Goal: Check status

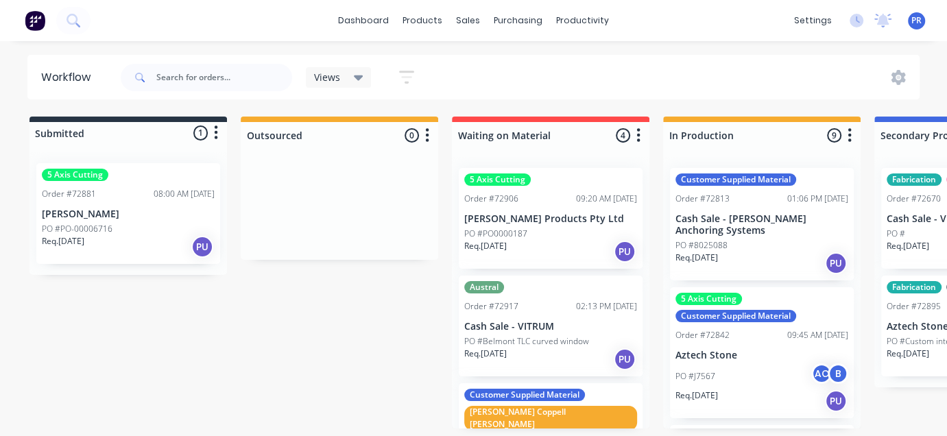
click at [540, 231] on div "PO #PO0000187" at bounding box center [550, 234] width 173 height 12
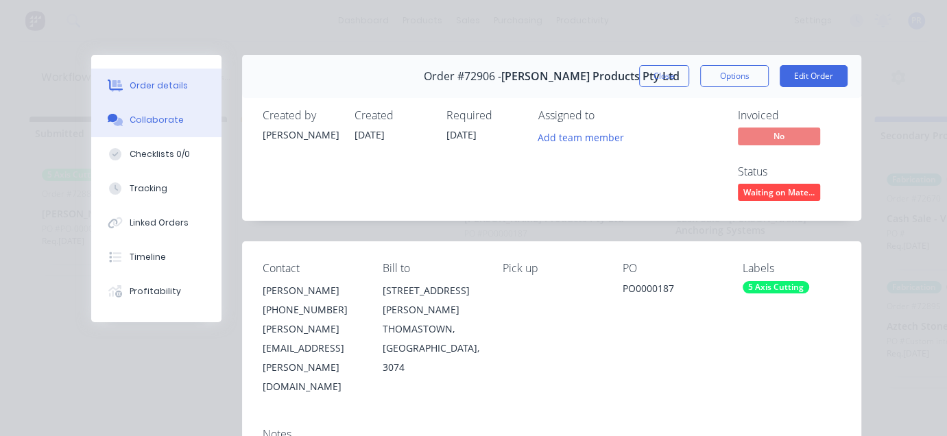
click at [150, 117] on div "Collaborate" at bounding box center [157, 120] width 54 height 12
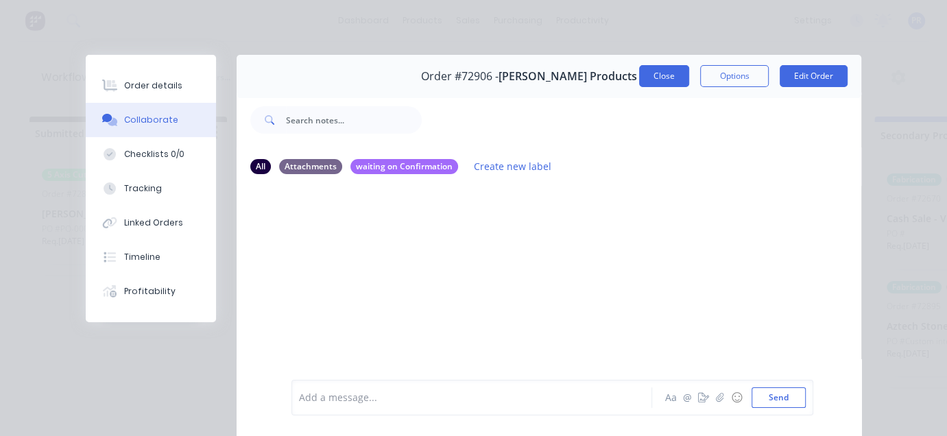
click at [664, 77] on button "Close" at bounding box center [664, 76] width 50 height 22
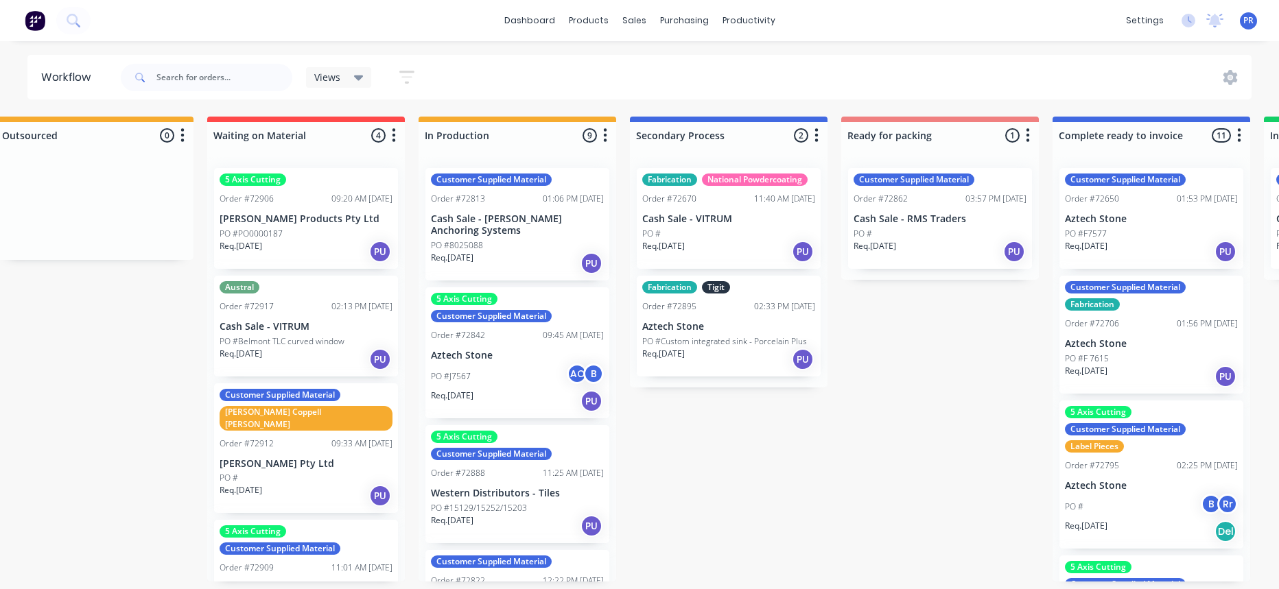
scroll to position [0, 268]
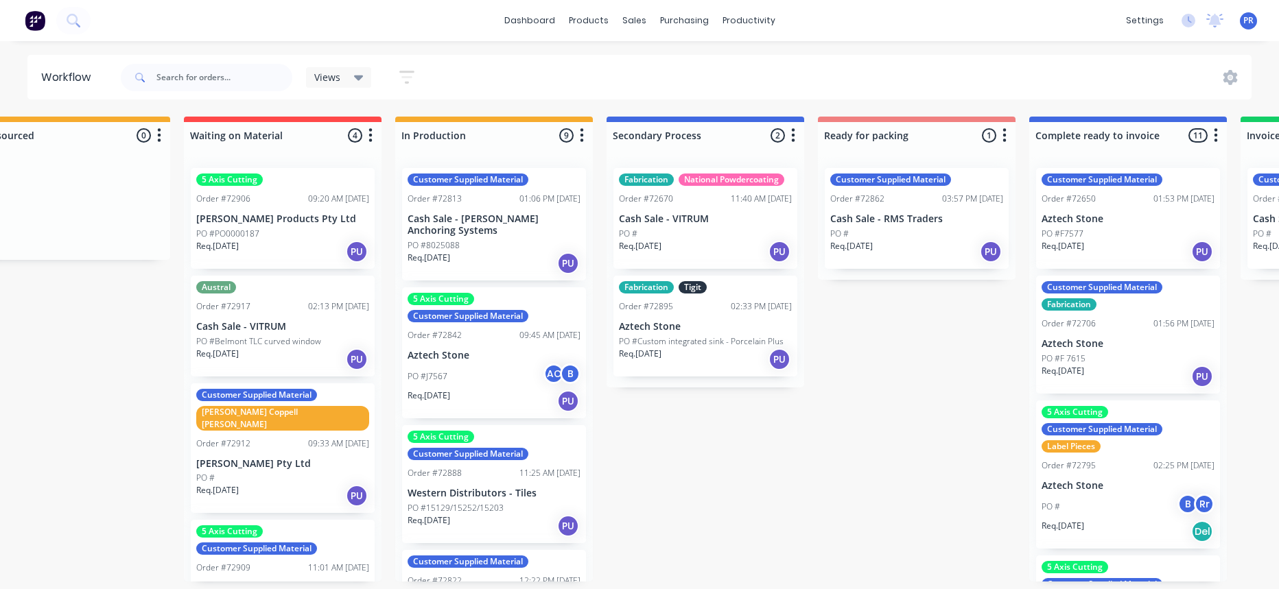
drag, startPoint x: 718, startPoint y: 538, endPoint x: 648, endPoint y: 451, distance: 111.2
click at [647, 447] on div "Submitted 1 Status colour #273444 hex #273444 Save Cancel Summaries Total order…" at bounding box center [964, 349] width 2487 height 465
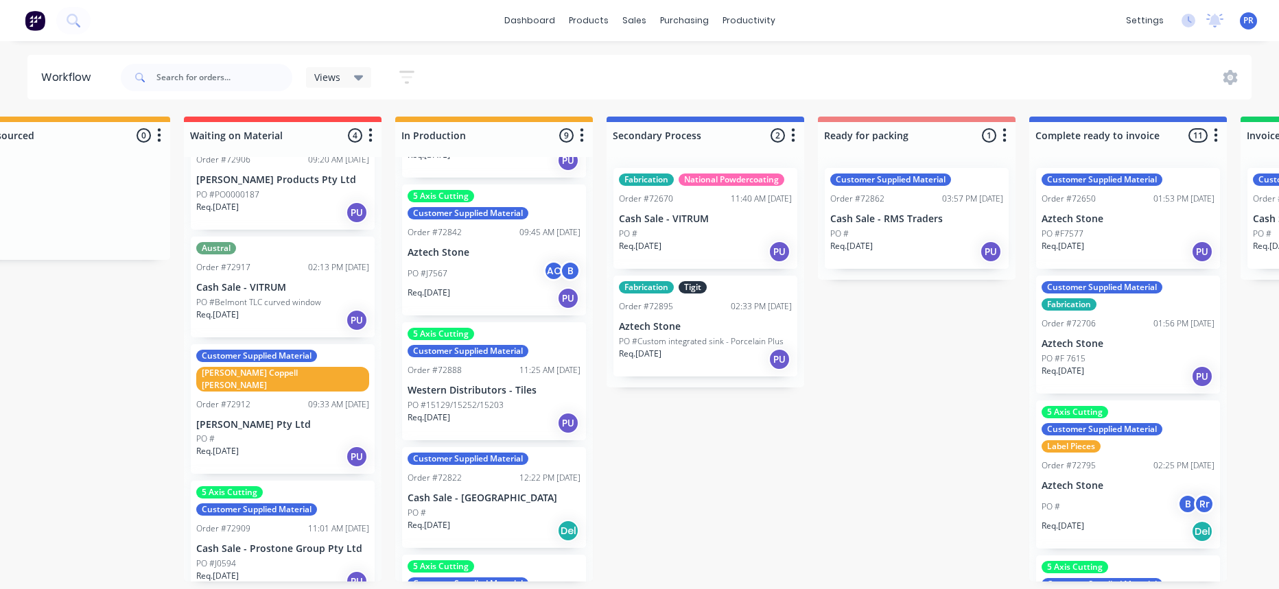
scroll to position [0, 0]
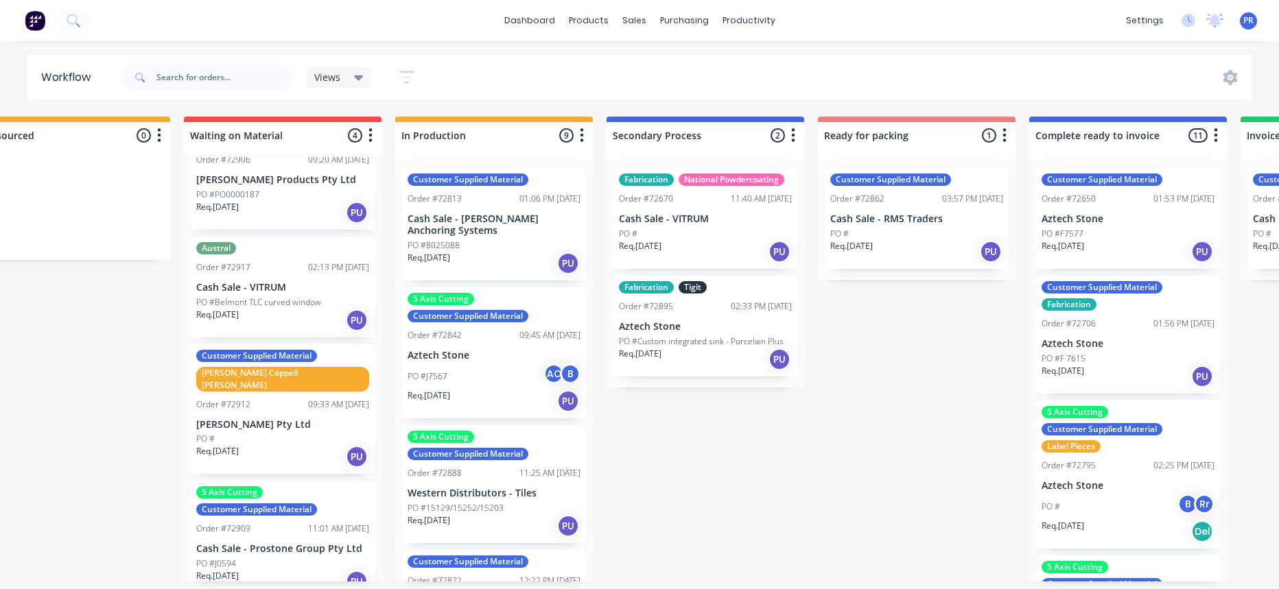
click at [308, 447] on div "11:01 AM [DATE]" at bounding box center [338, 529] width 61 height 12
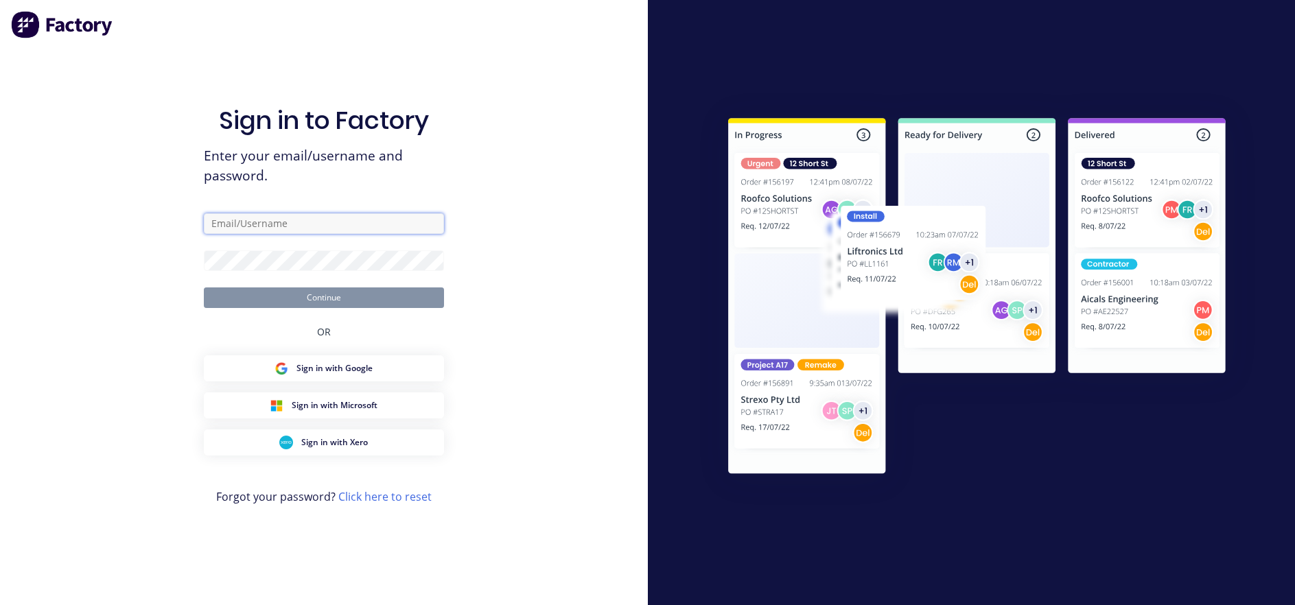
type input "[PERSON_NAME][EMAIL_ADDRESS][DOMAIN_NAME][PERSON_NAME]"
click at [308, 301] on button "Continue" at bounding box center [324, 297] width 240 height 21
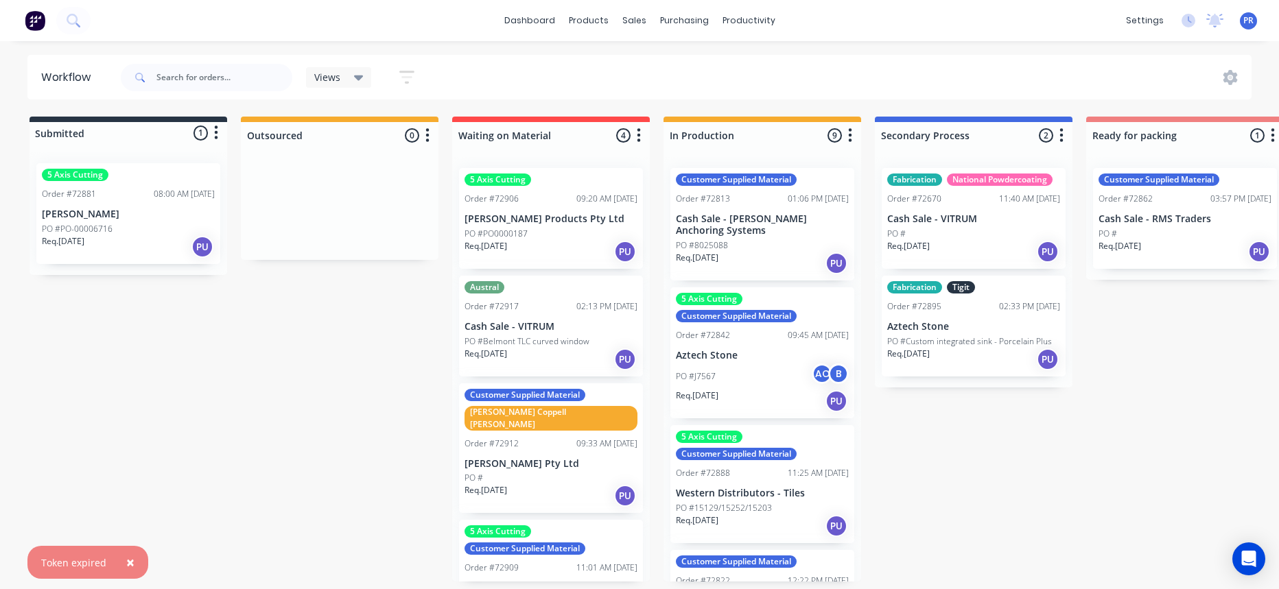
click at [131, 447] on span "×" at bounding box center [130, 562] width 8 height 19
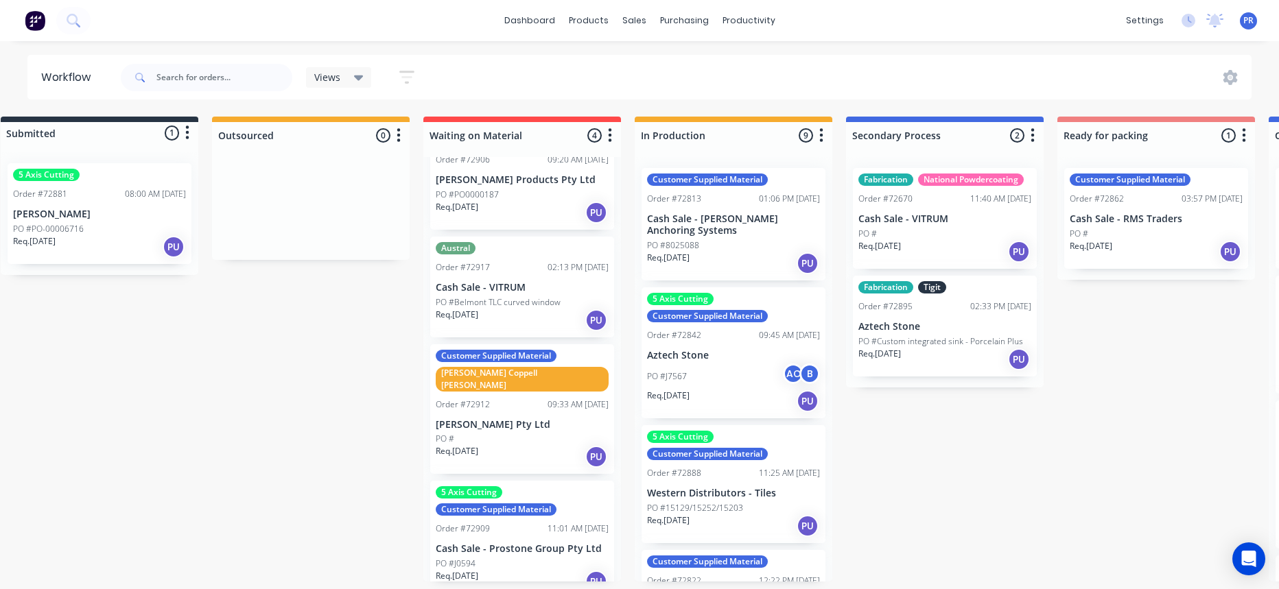
drag, startPoint x: 897, startPoint y: 437, endPoint x: 923, endPoint y: 428, distance: 27.6
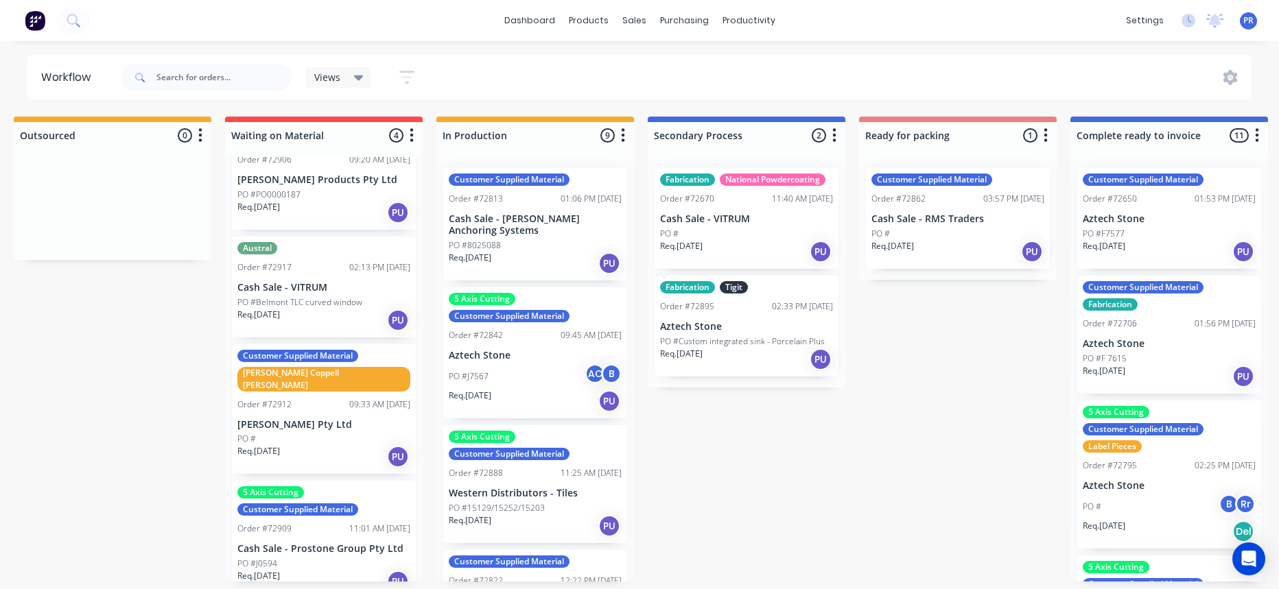
drag, startPoint x: 921, startPoint y: 424, endPoint x: 957, endPoint y: 418, distance: 36.8
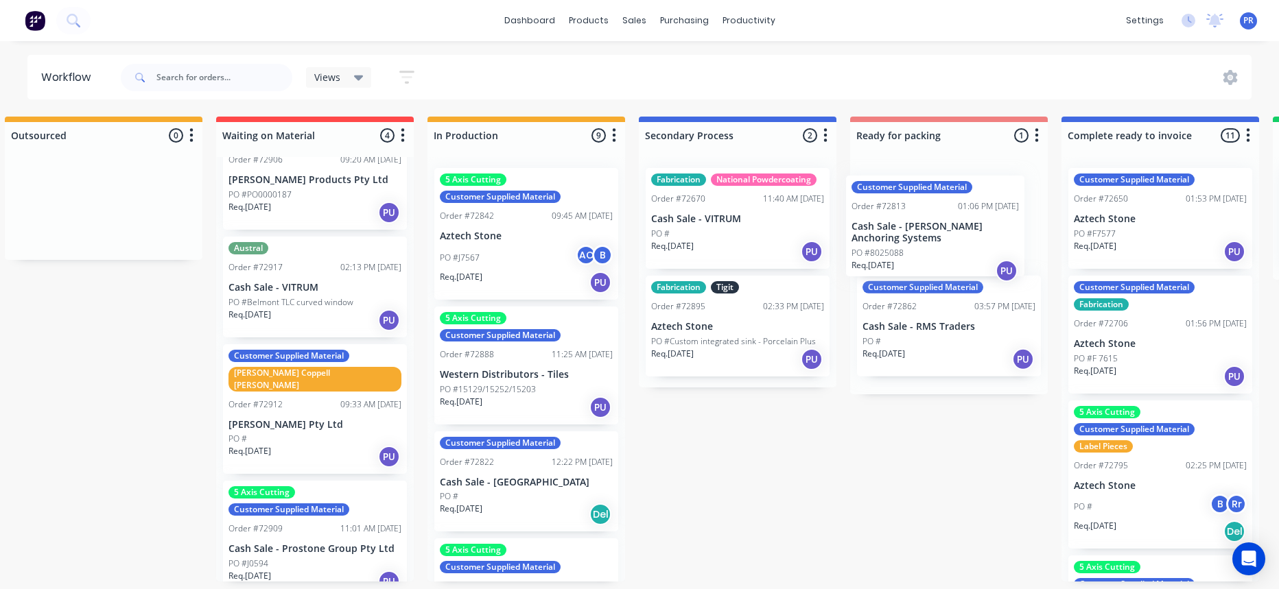
drag, startPoint x: 596, startPoint y: 233, endPoint x: 967, endPoint y: 228, distance: 371.2
click at [958, 228] on div "Submitted 1 Status colour #273444 hex #273444 Save Cancel Summaries Total order…" at bounding box center [997, 349] width 2487 height 465
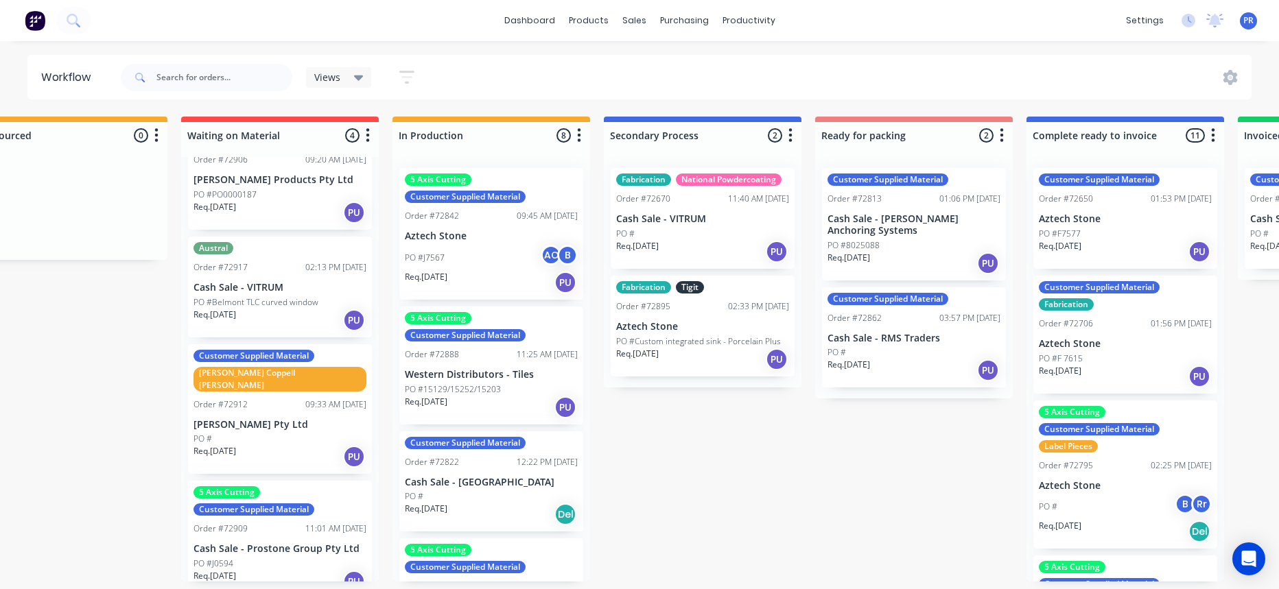
drag, startPoint x: 825, startPoint y: 477, endPoint x: 857, endPoint y: 472, distance: 32.0
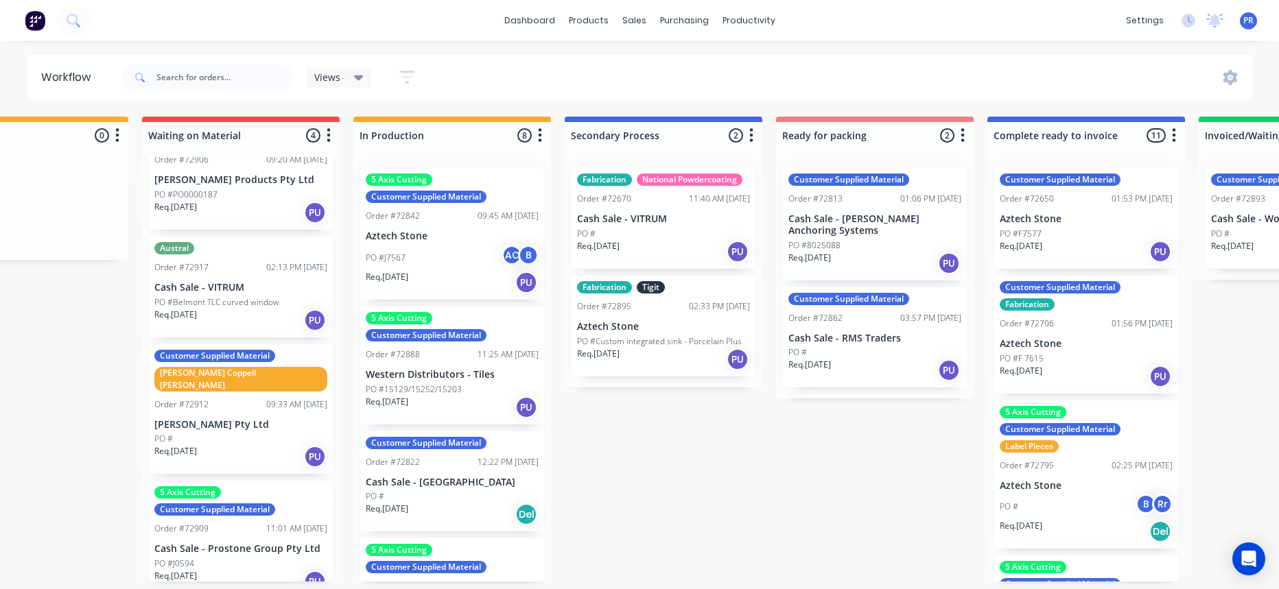
drag, startPoint x: 848, startPoint y: 473, endPoint x: 888, endPoint y: 479, distance: 40.8
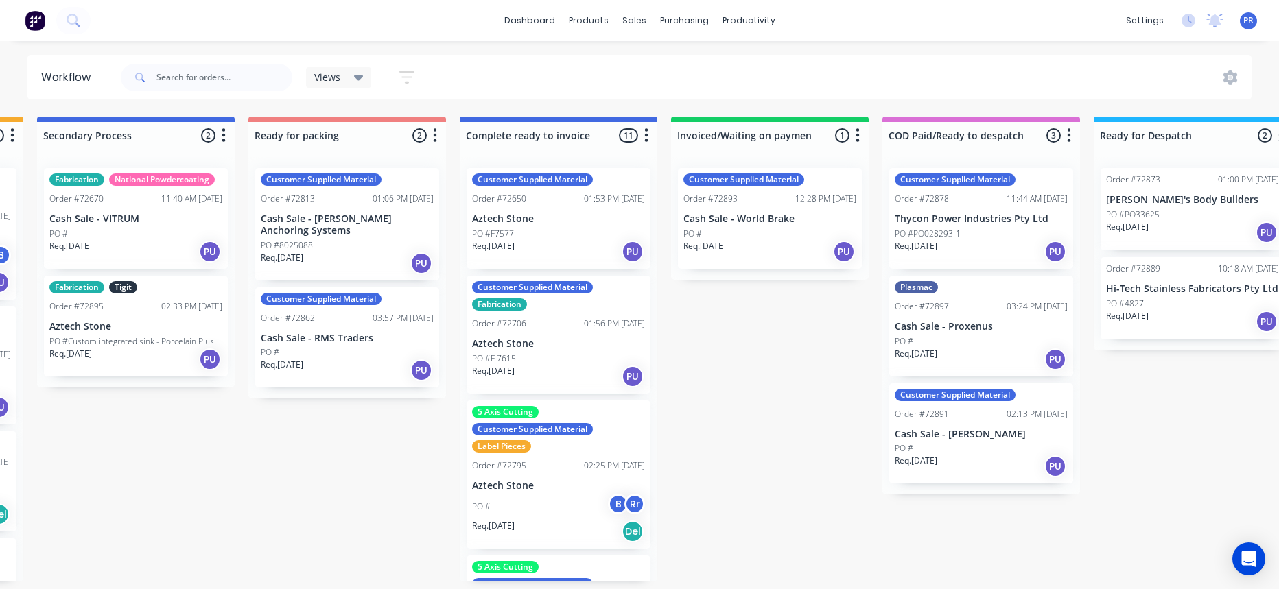
drag, startPoint x: 810, startPoint y: 468, endPoint x: 858, endPoint y: 471, distance: 48.1
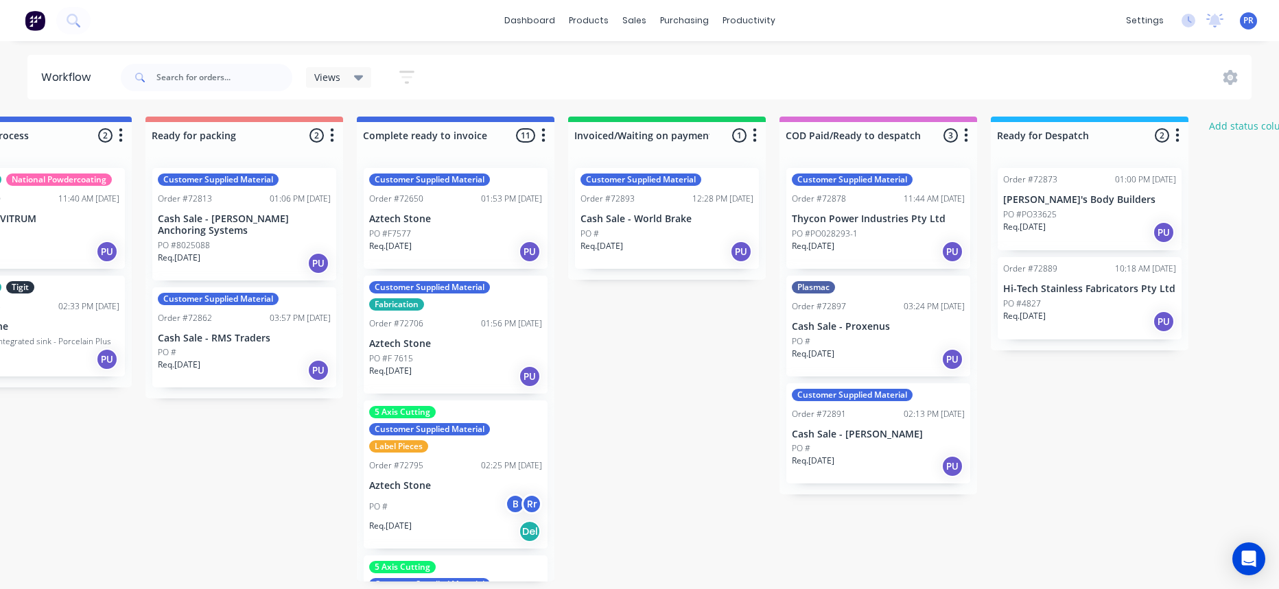
drag, startPoint x: 880, startPoint y: 497, endPoint x: 928, endPoint y: 495, distance: 48.1
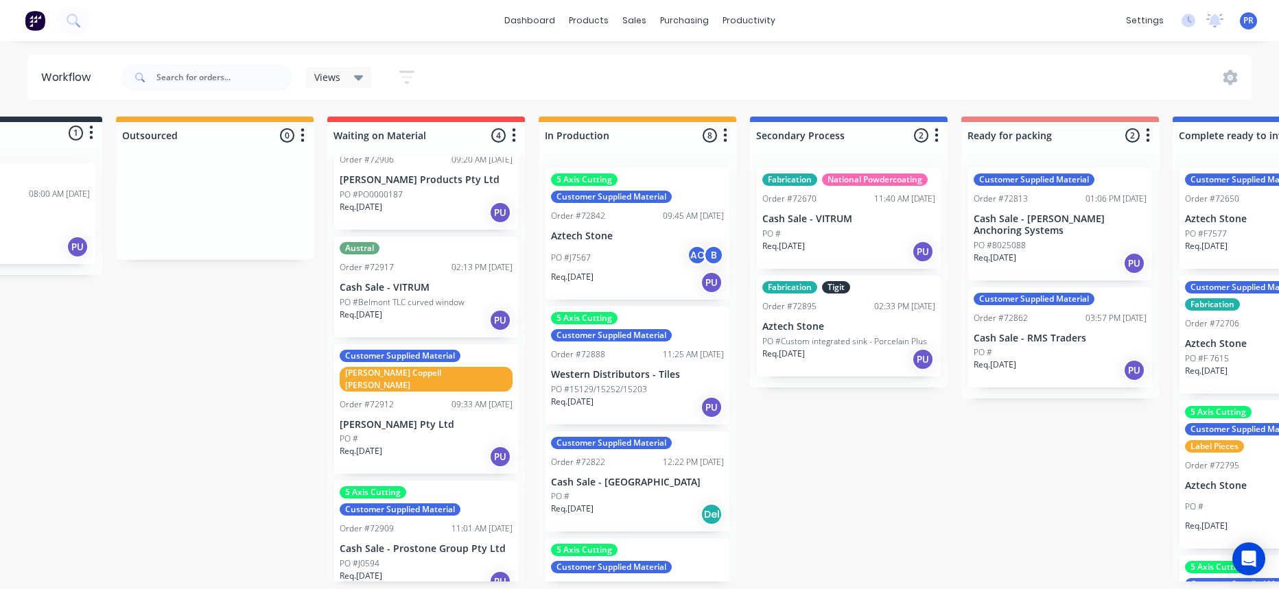
drag, startPoint x: 1006, startPoint y: 523, endPoint x: 919, endPoint y: 520, distance: 86.5
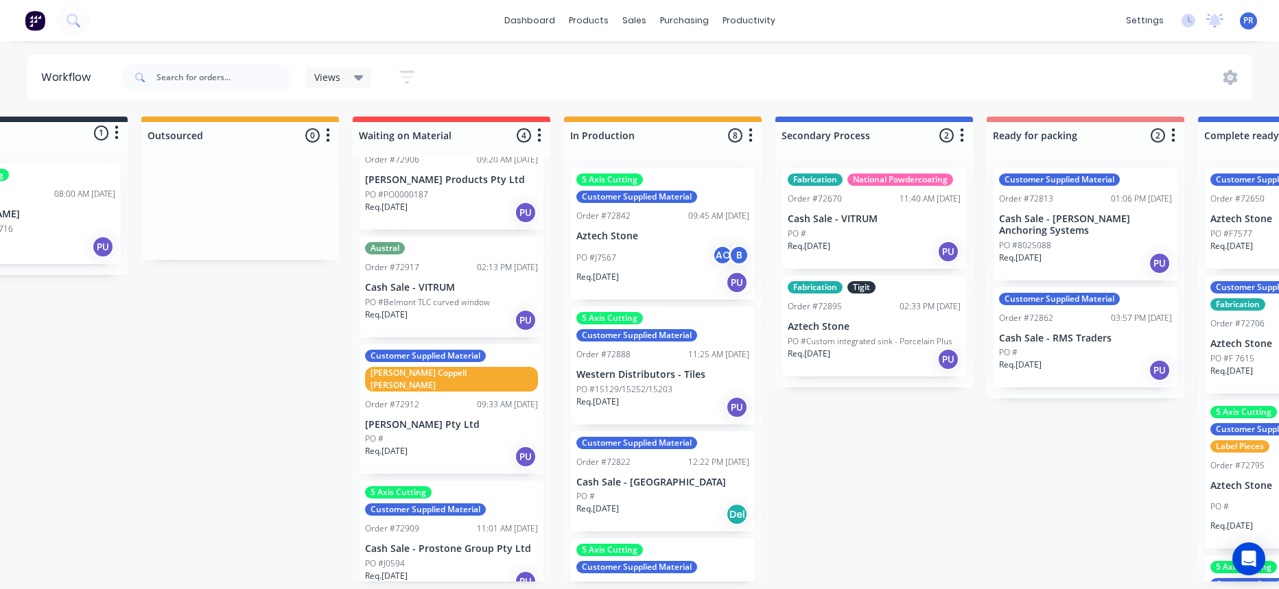
scroll to position [0, 85]
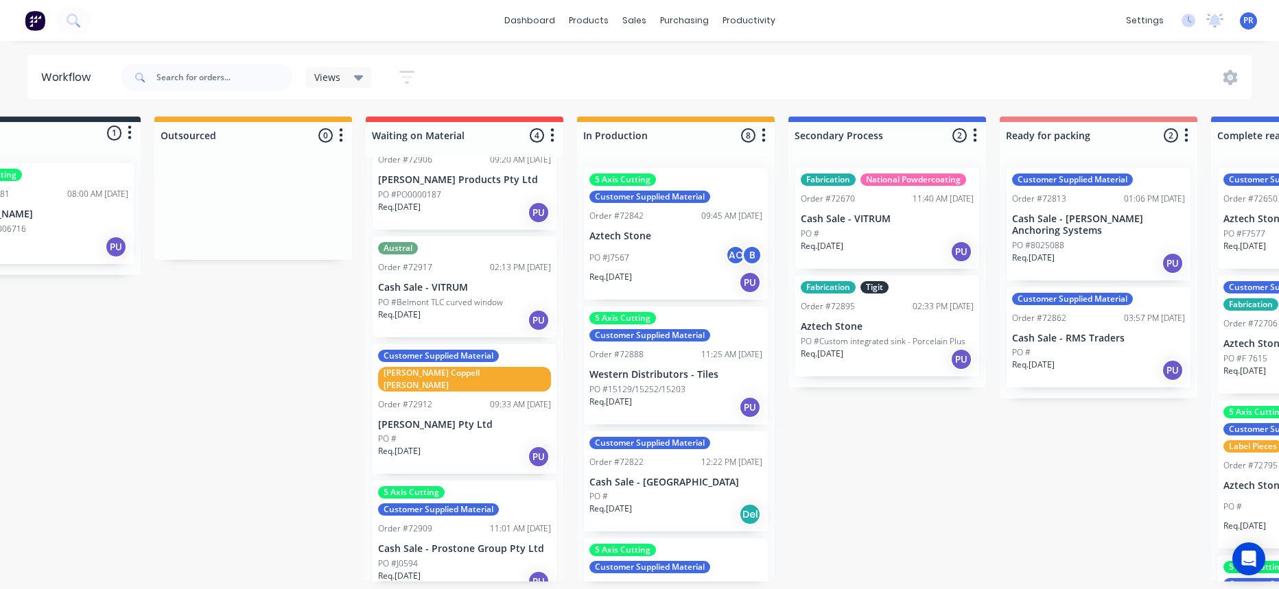
drag, startPoint x: 919, startPoint y: 516, endPoint x: 887, endPoint y: 510, distance: 32.7
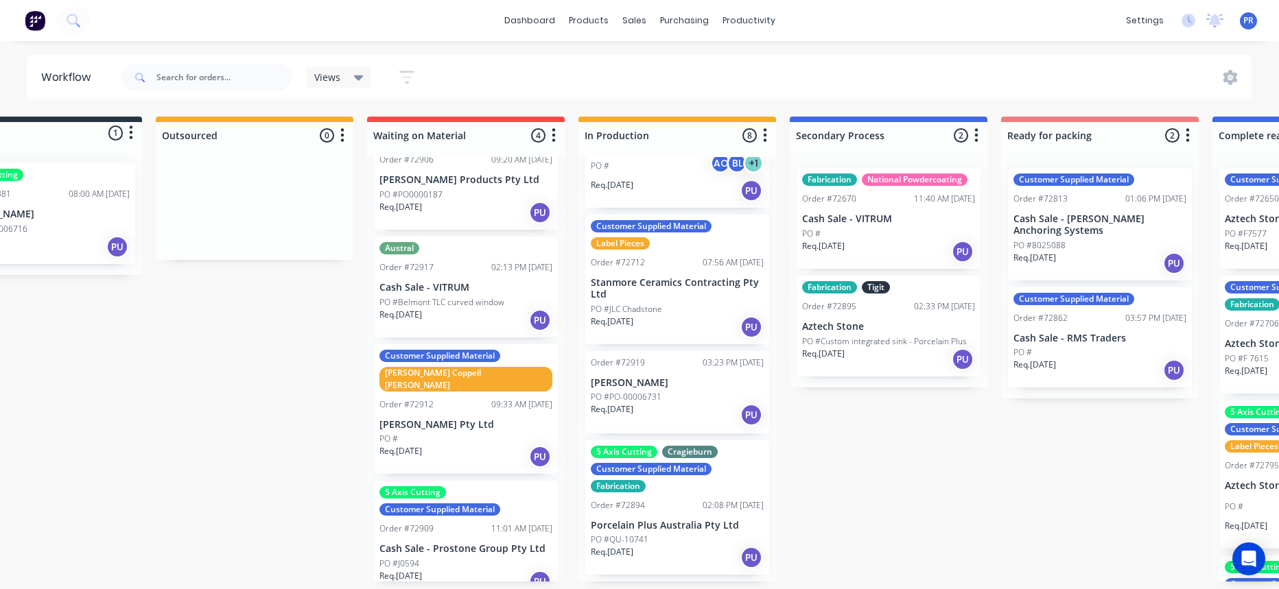
scroll to position [8, 85]
click at [666, 447] on div "5 Axis Cutting Cragieburn Customer Supplied Material Fabrication Order #72894 0…" at bounding box center [677, 507] width 184 height 135
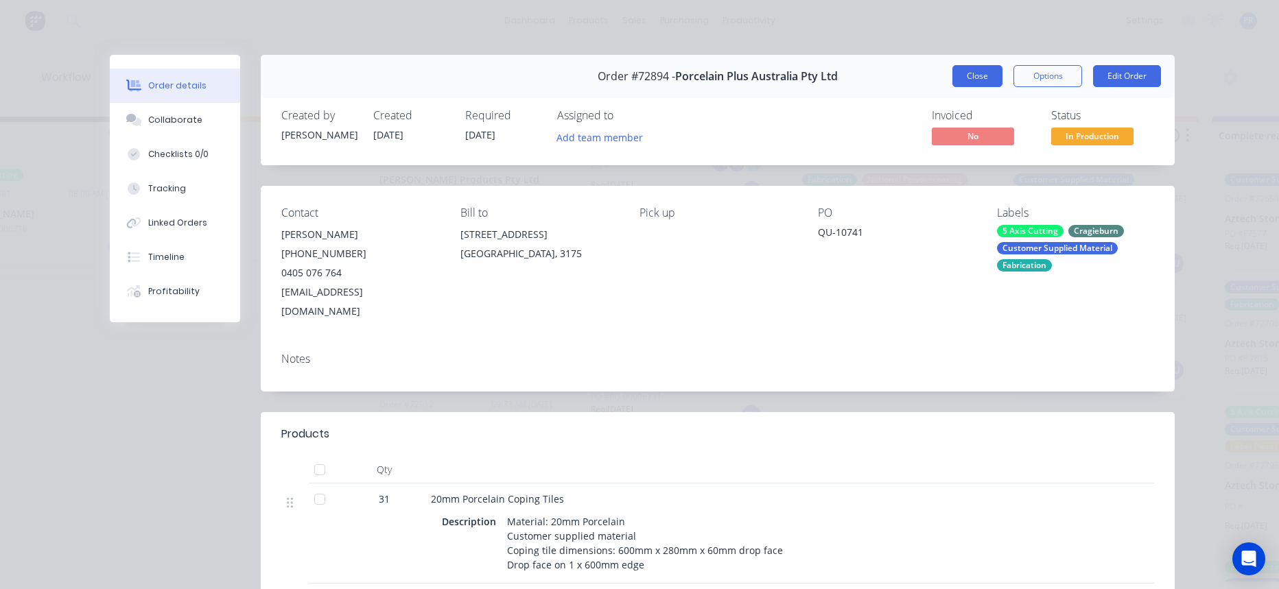
click at [958, 80] on button "Close" at bounding box center [977, 76] width 50 height 22
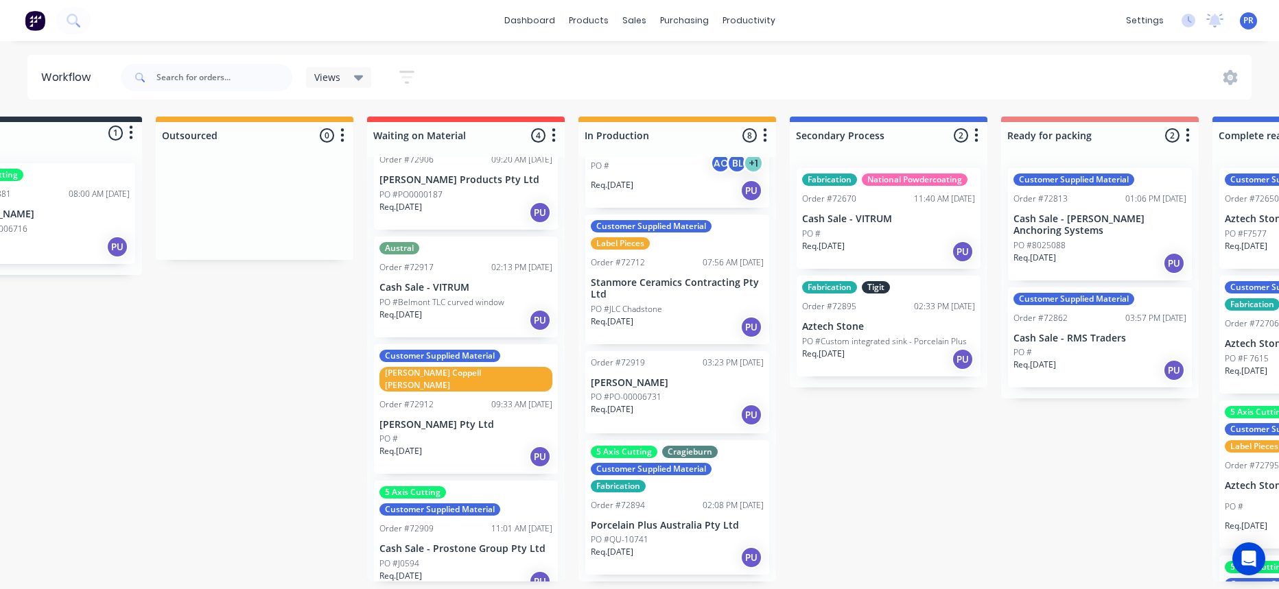
click at [663, 447] on div "5 Axis Cutting Cragieburn Customer Supplied Material Fabrication Order #72894 0…" at bounding box center [677, 507] width 184 height 135
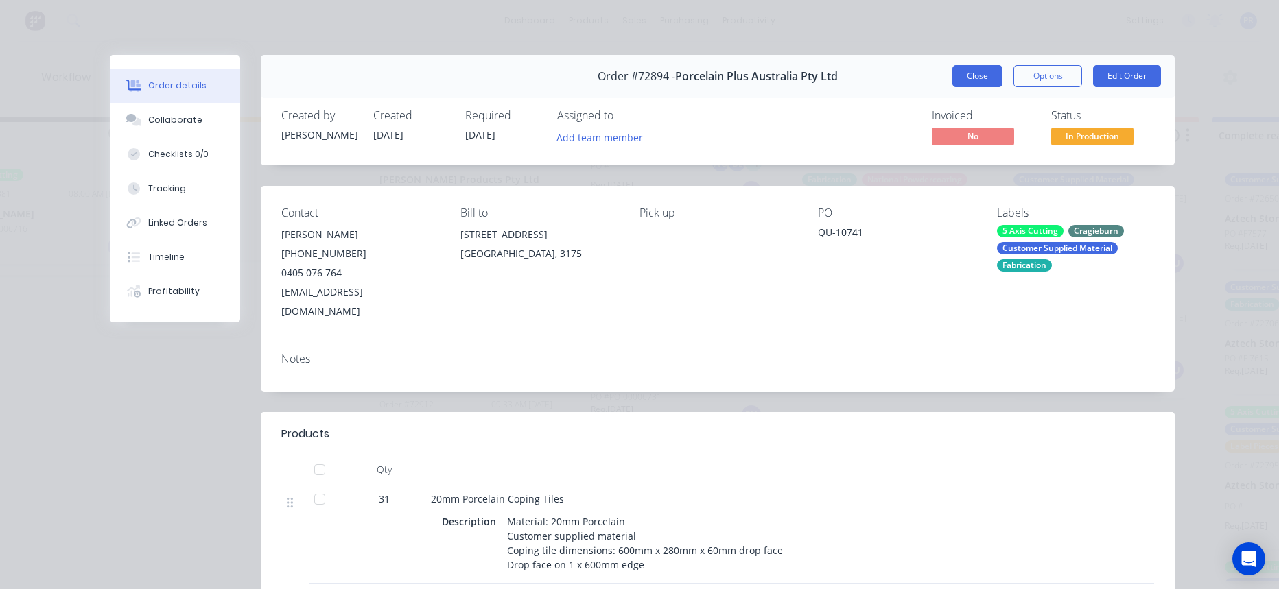
click at [958, 72] on button "Close" at bounding box center [977, 76] width 50 height 22
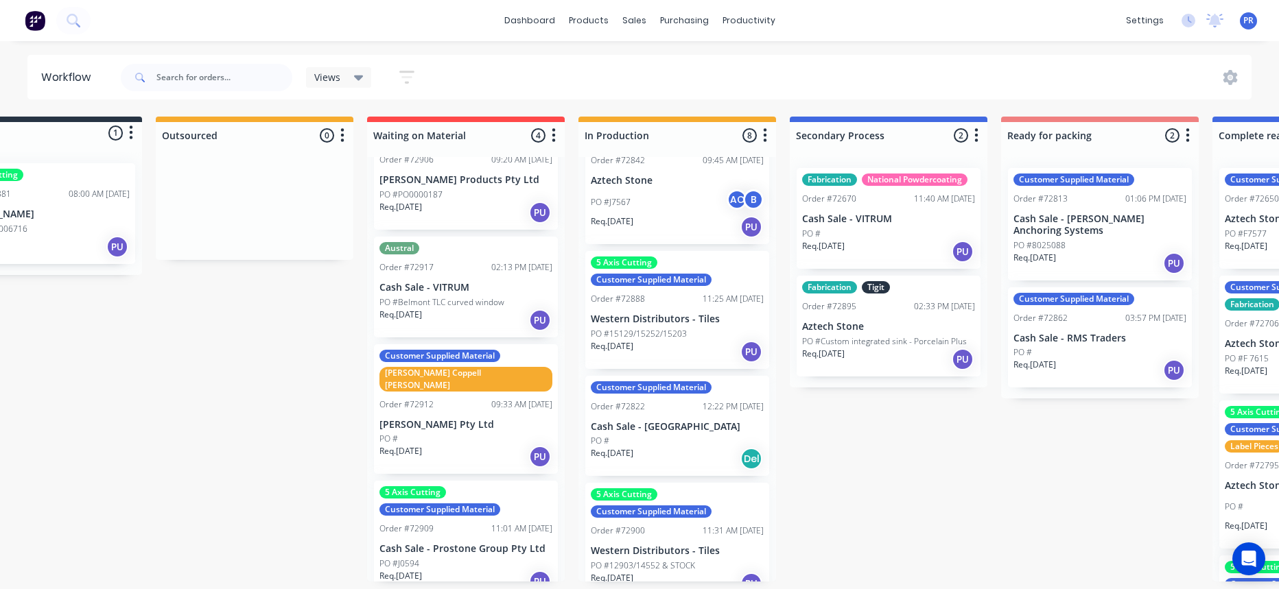
scroll to position [0, 0]
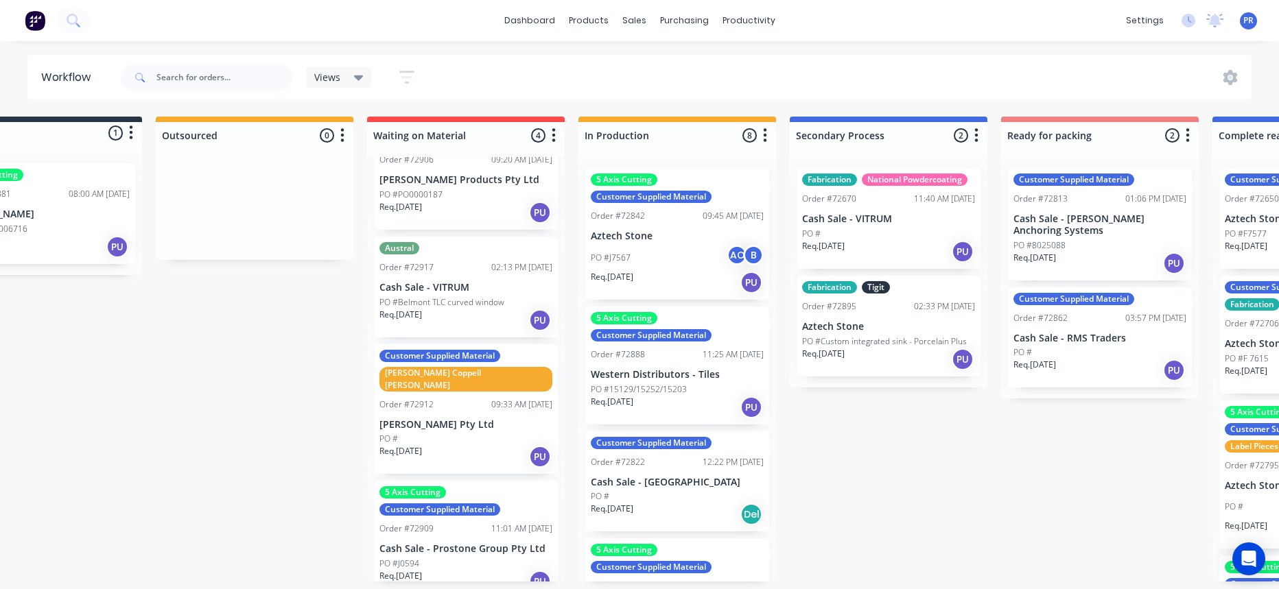
click at [866, 321] on p "Aztech Stone" at bounding box center [888, 327] width 173 height 12
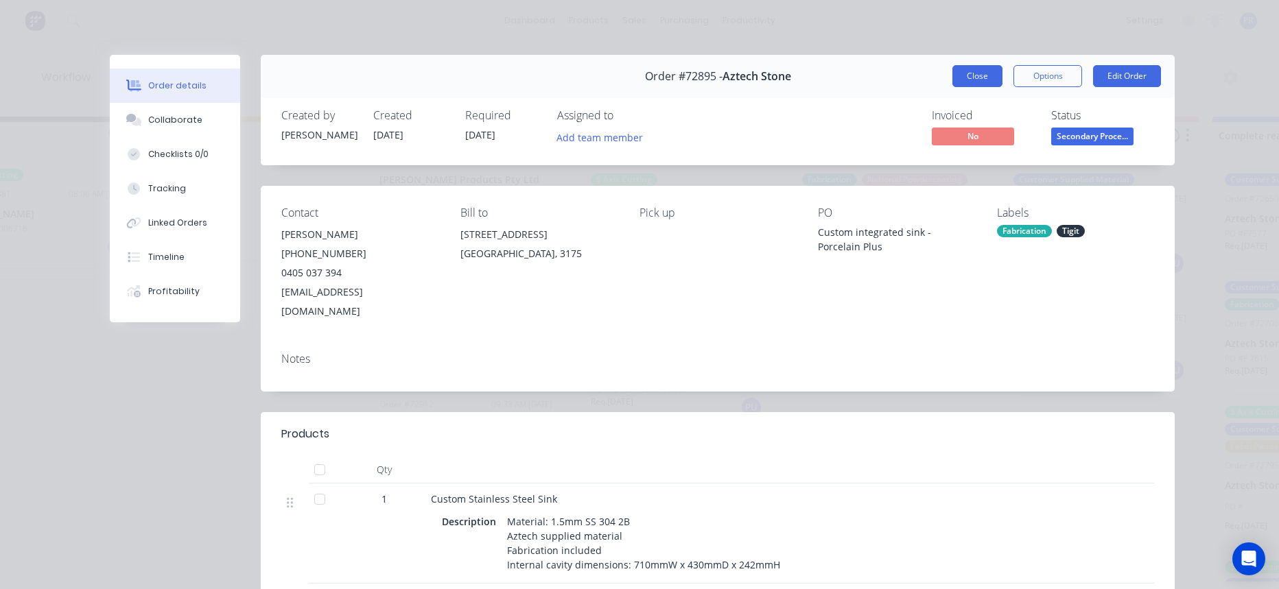
click at [958, 81] on button "Close" at bounding box center [977, 76] width 50 height 22
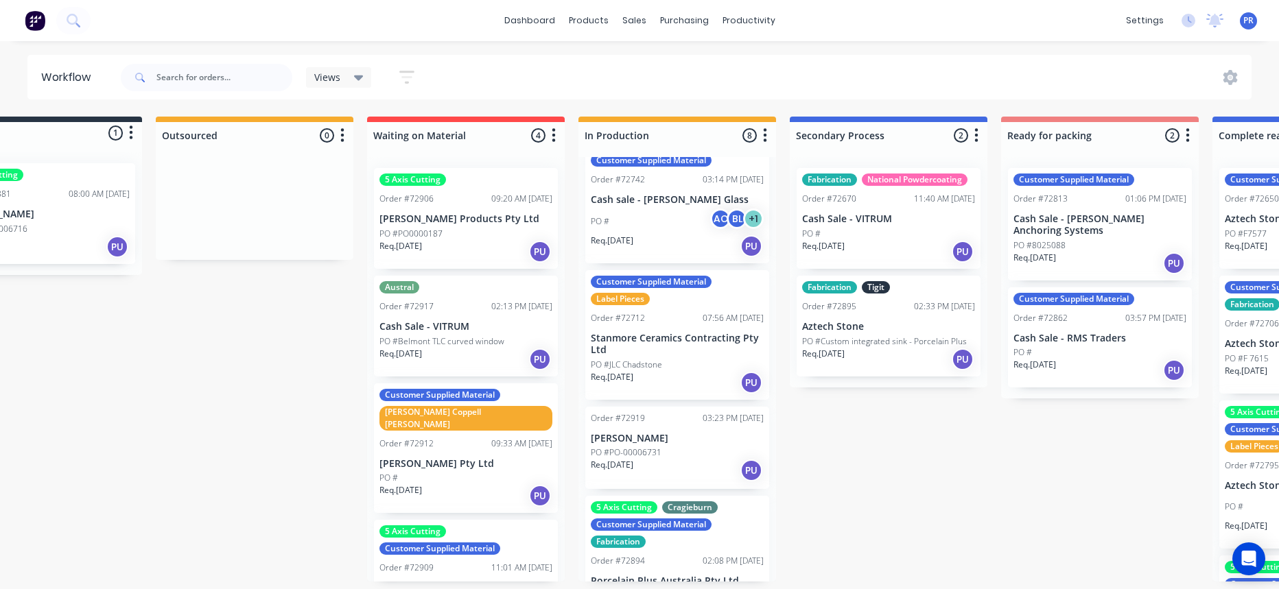
scroll to position [0, 85]
click at [479, 220] on p "[PERSON_NAME] Products Pty Ltd" at bounding box center [465, 219] width 173 height 12
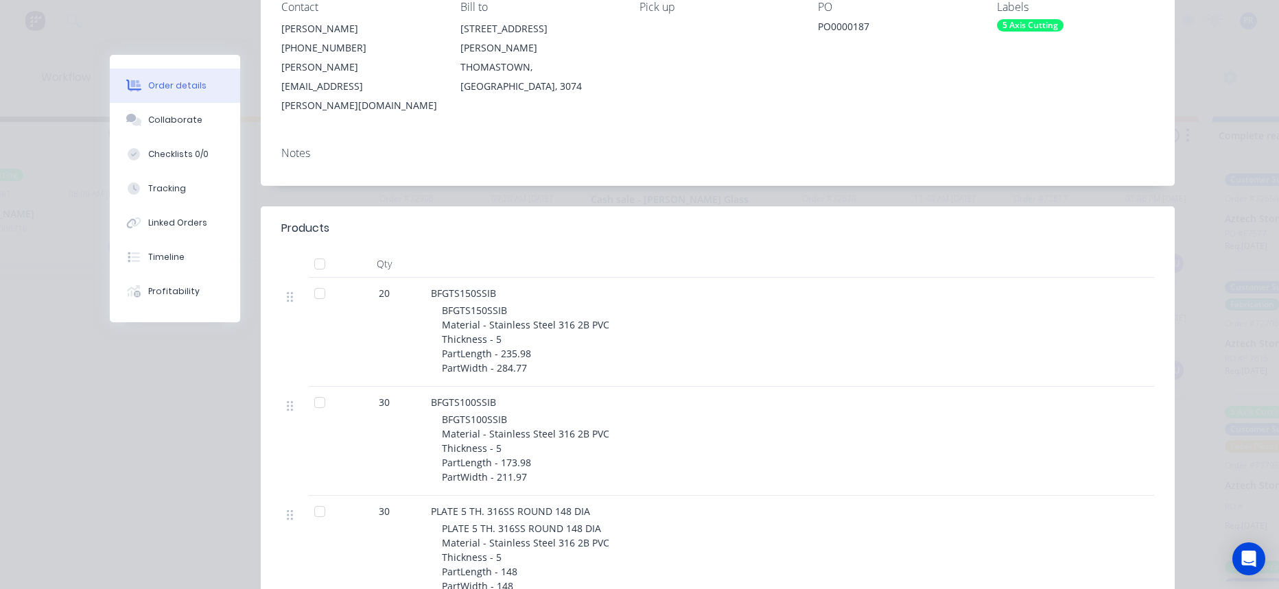
scroll to position [0, 0]
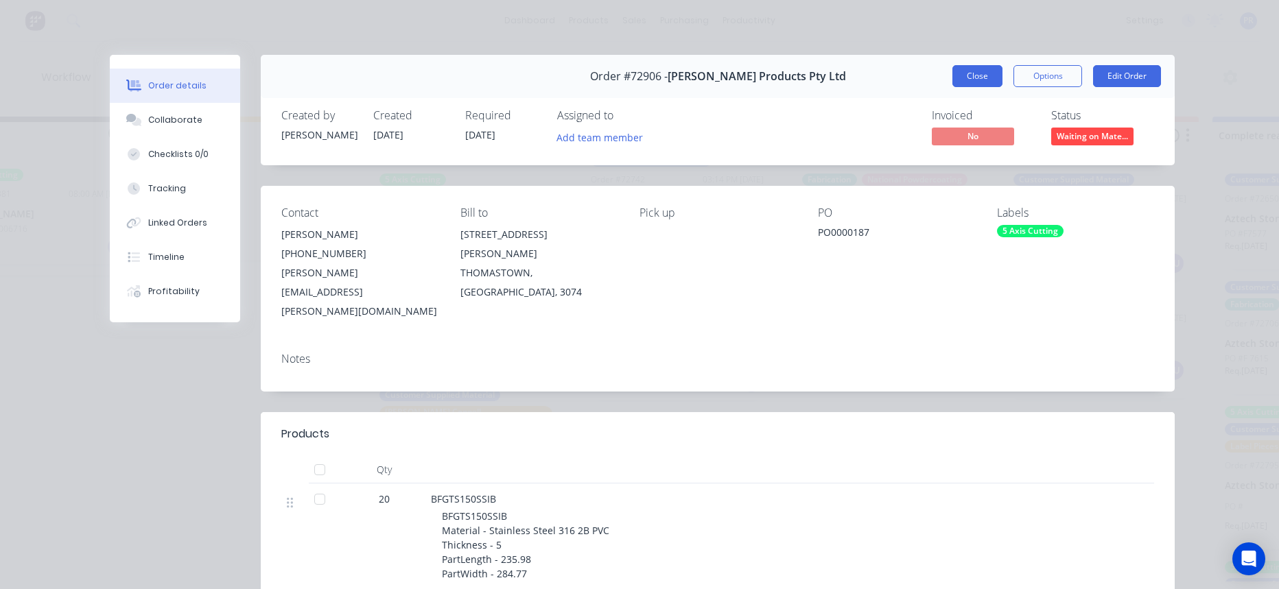
click at [958, 78] on button "Close" at bounding box center [977, 76] width 50 height 22
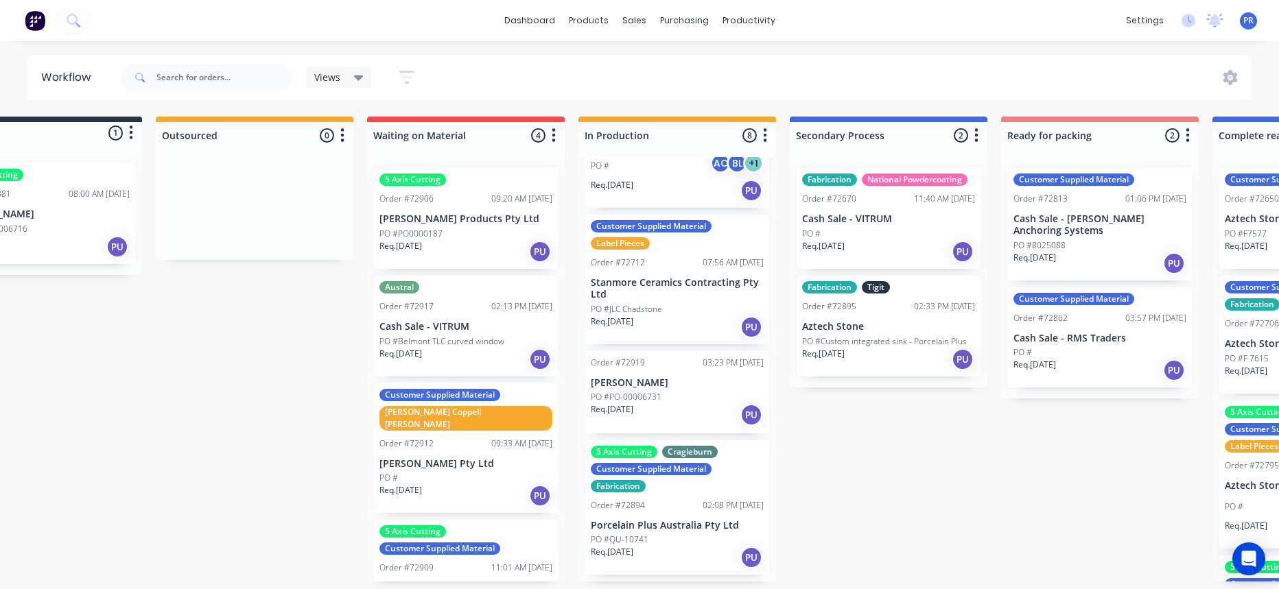
scroll to position [8, 85]
click at [662, 447] on div "5 Axis Cutting Cragieburn Customer Supplied Material Fabrication" at bounding box center [677, 469] width 173 height 47
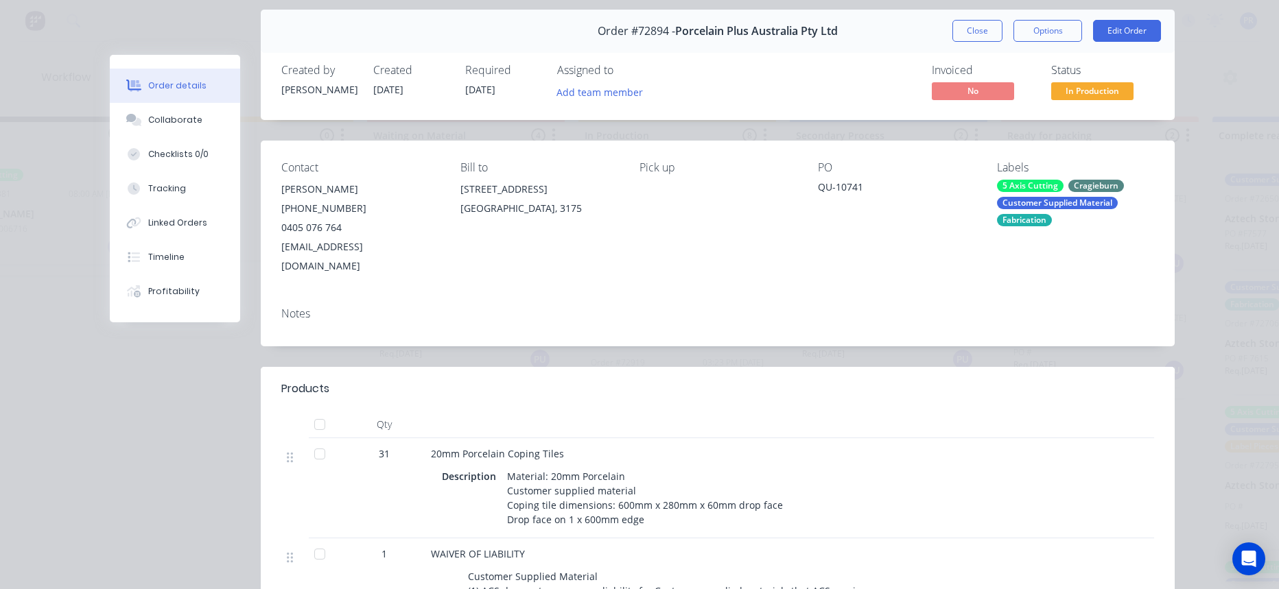
scroll to position [0, 0]
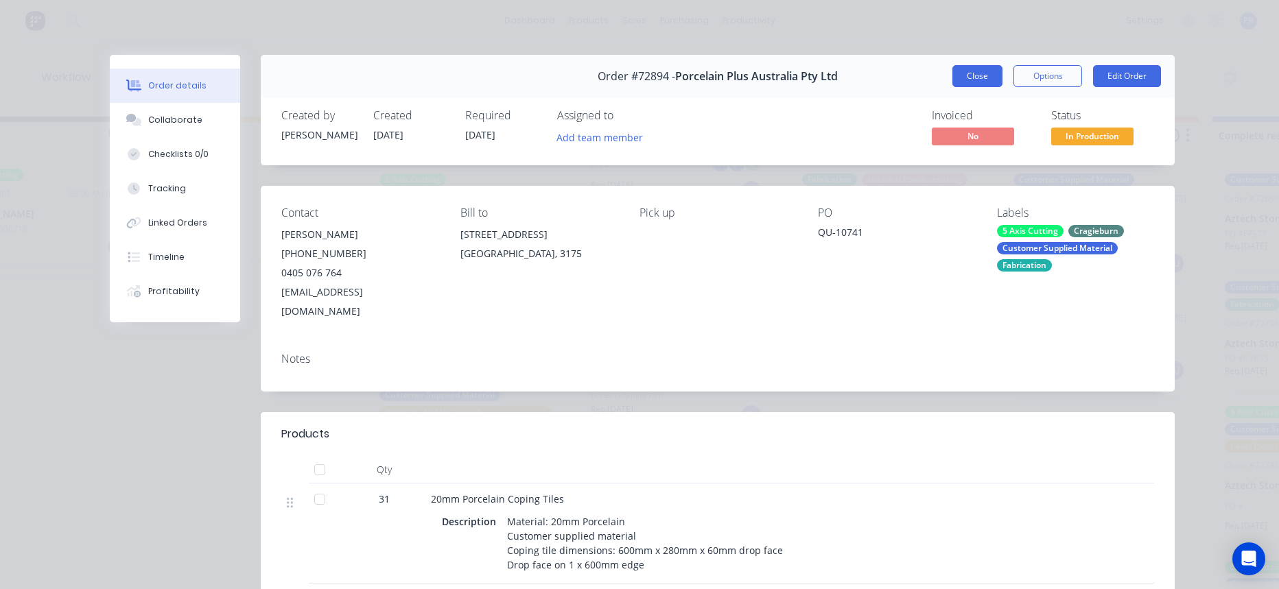
click at [958, 75] on button "Close" at bounding box center [977, 76] width 50 height 22
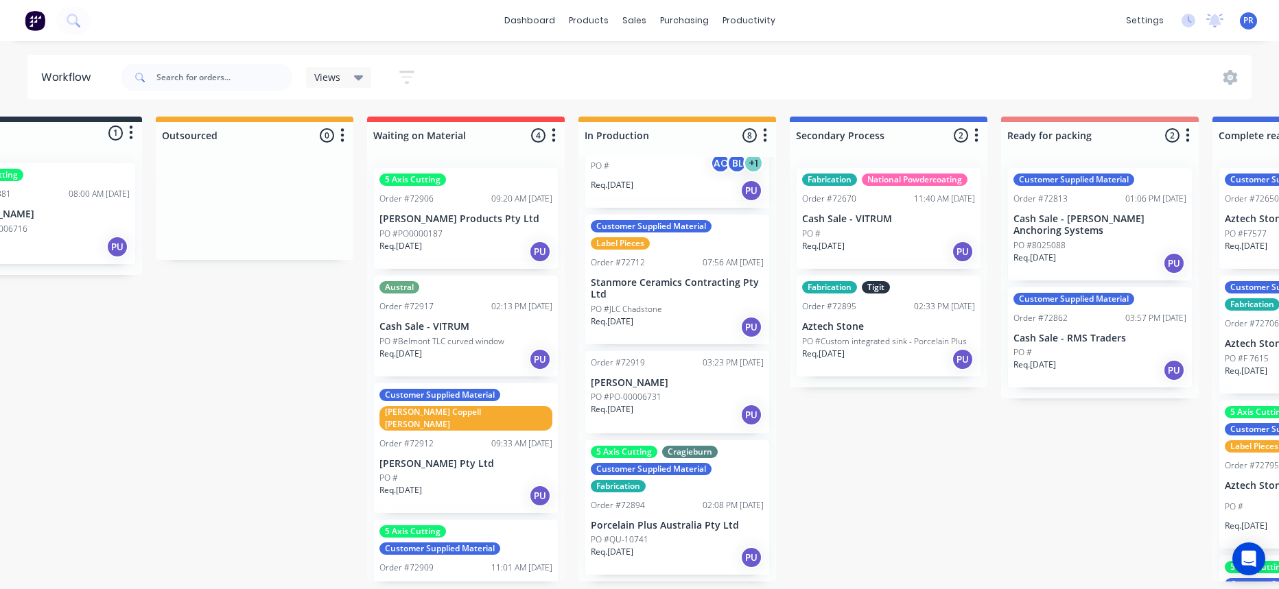
drag, startPoint x: 921, startPoint y: 473, endPoint x: 925, endPoint y: 467, distance: 7.7
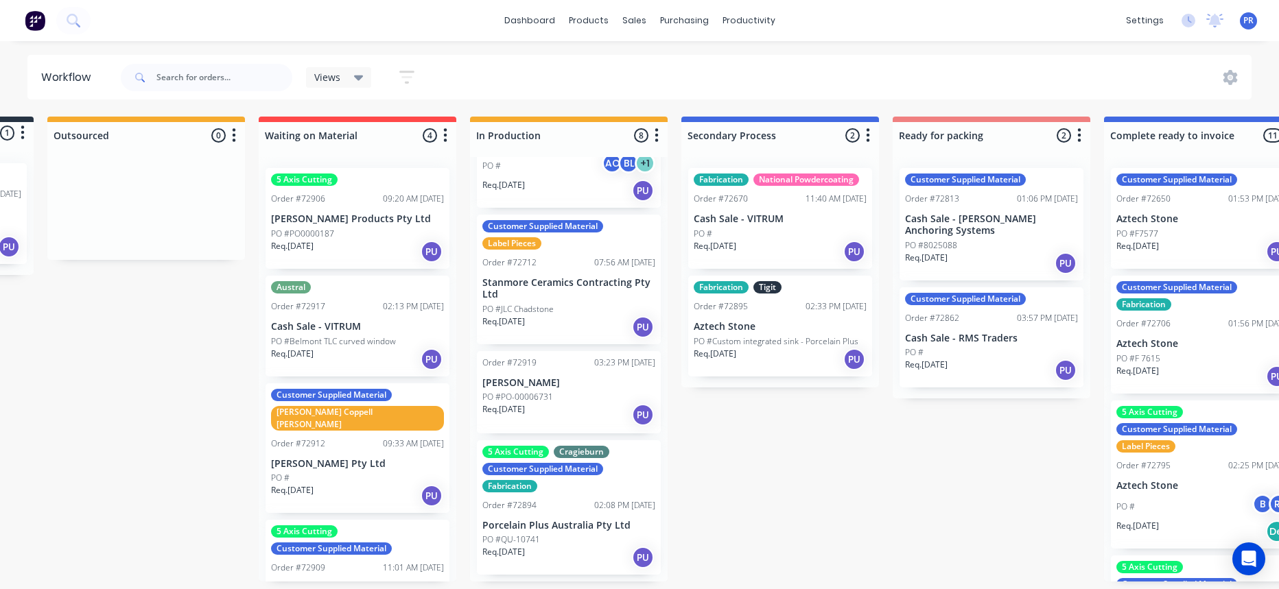
scroll to position [8, 246]
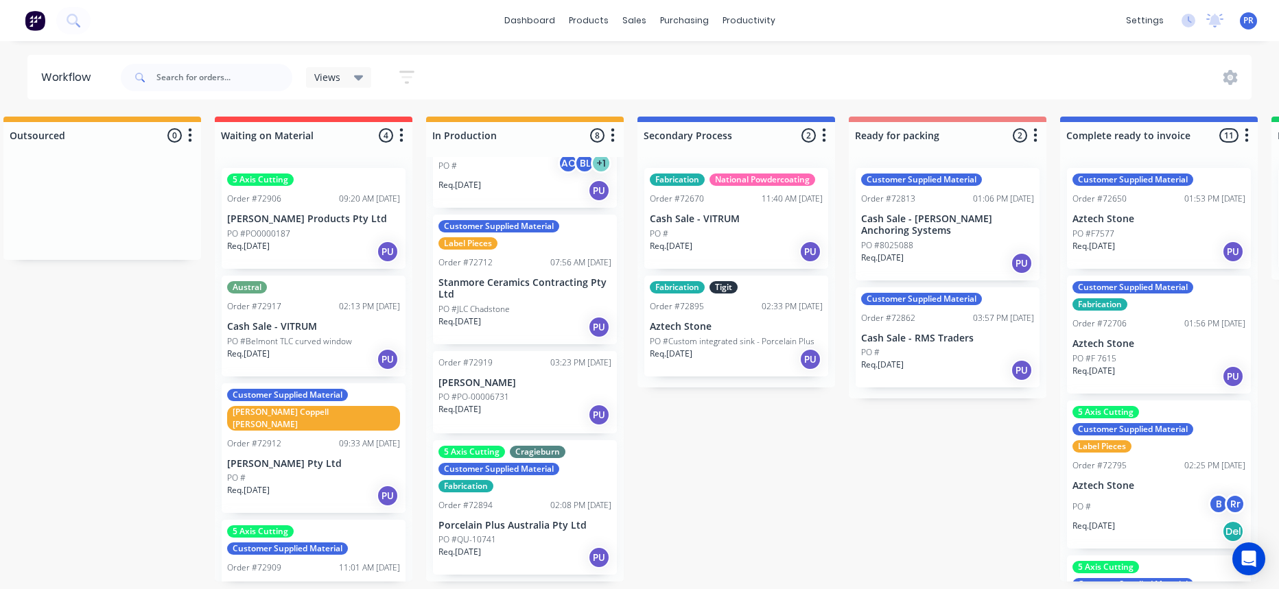
drag, startPoint x: 915, startPoint y: 487, endPoint x: 969, endPoint y: 483, distance: 55.0
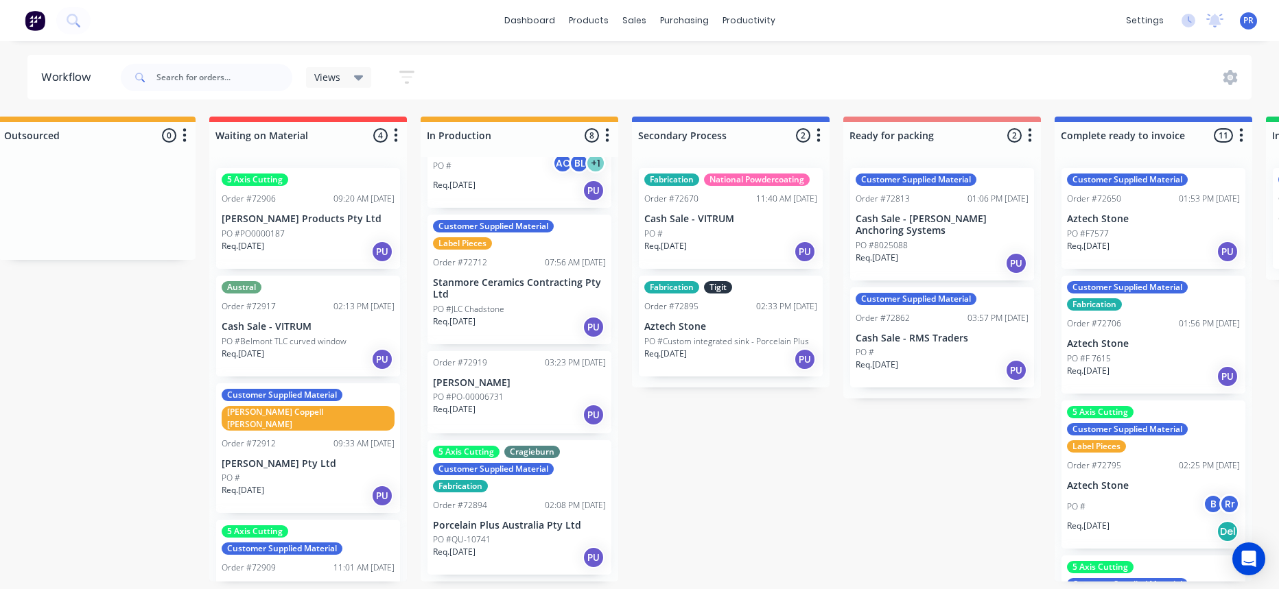
drag, startPoint x: 943, startPoint y: 476, endPoint x: 923, endPoint y: 477, distance: 20.6
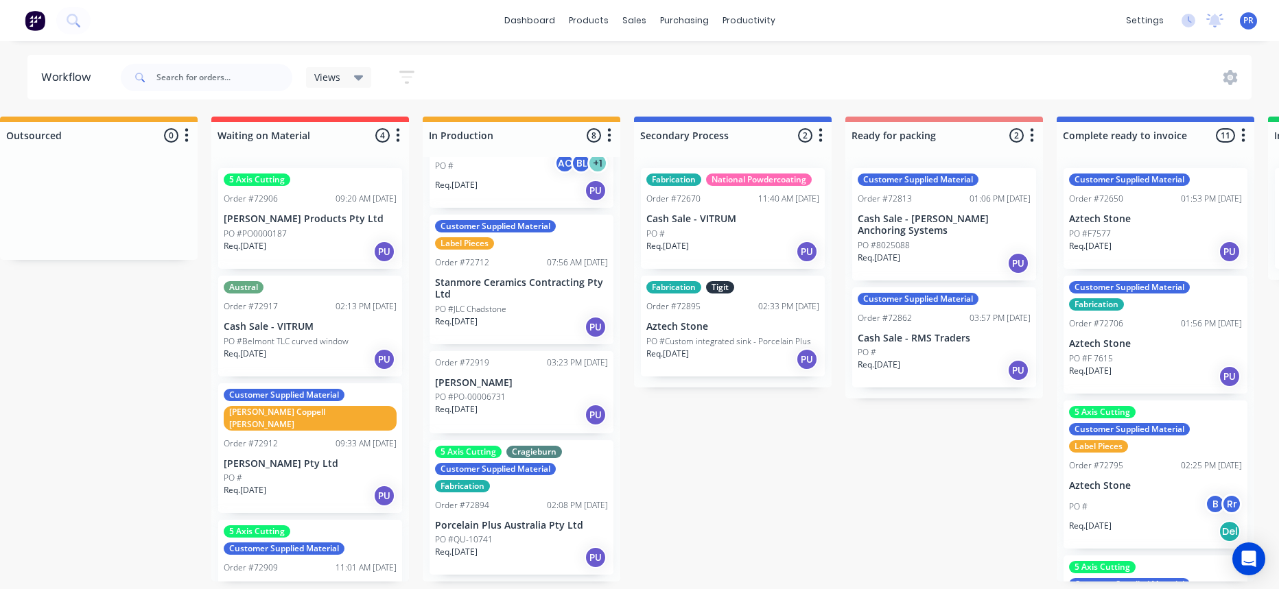
scroll to position [0, 241]
click at [515, 447] on div "5 Axis Cutting Cragieburn Customer Supplied Material Fabrication Order #72894 0…" at bounding box center [521, 507] width 184 height 135
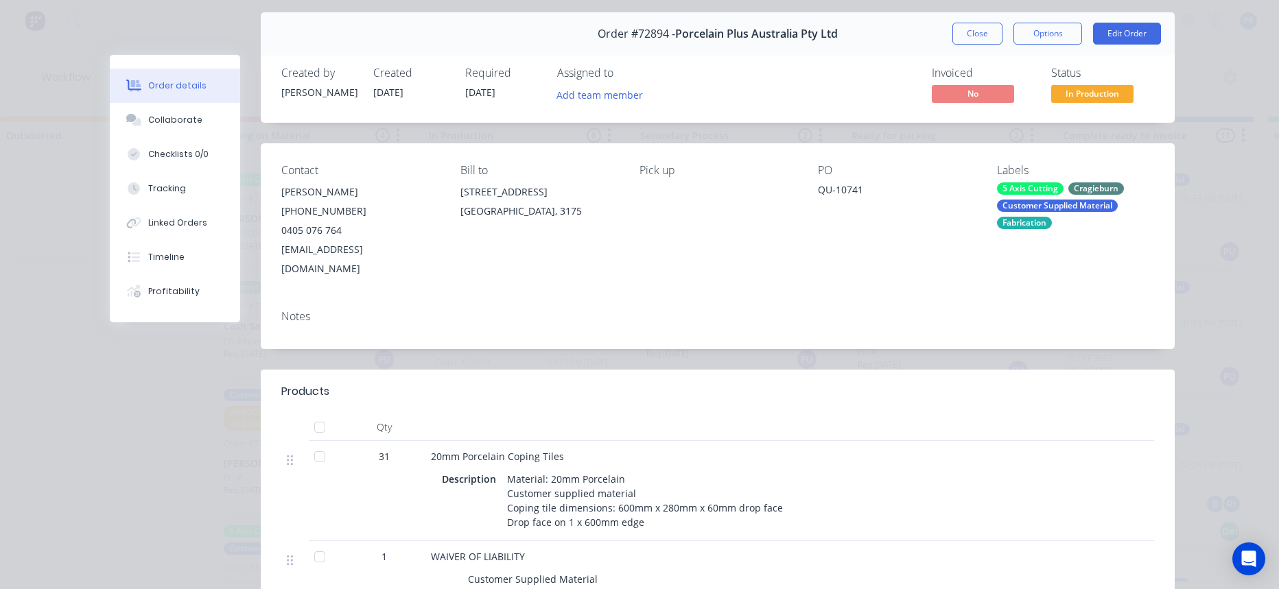
scroll to position [0, 0]
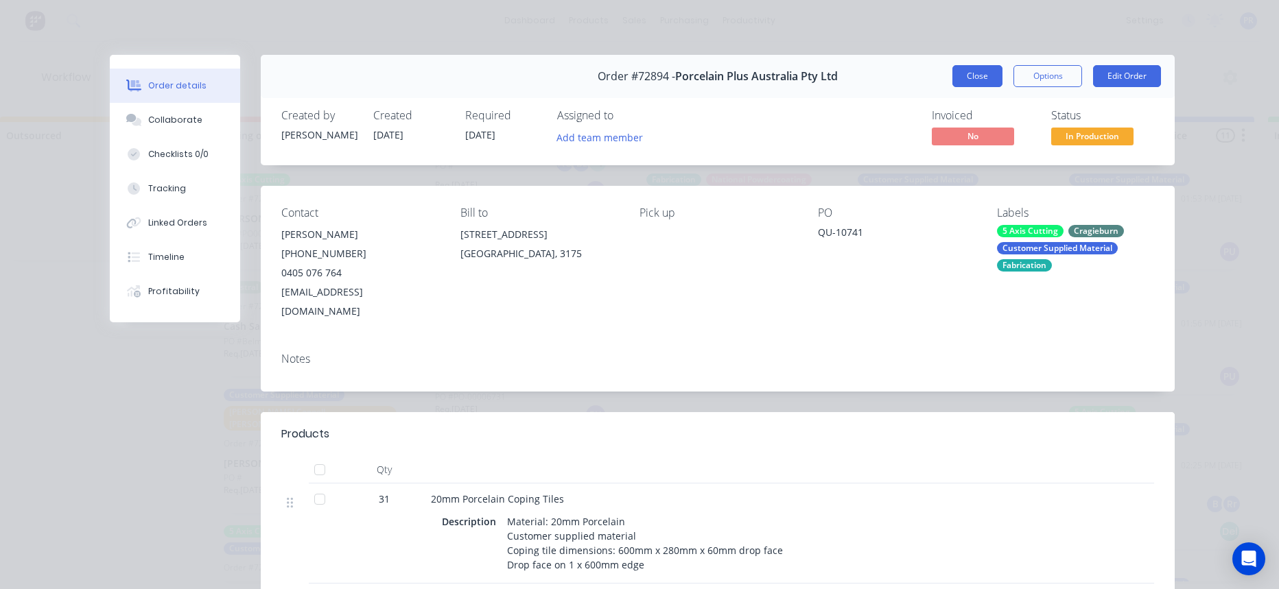
click at [958, 80] on button "Close" at bounding box center [977, 76] width 50 height 22
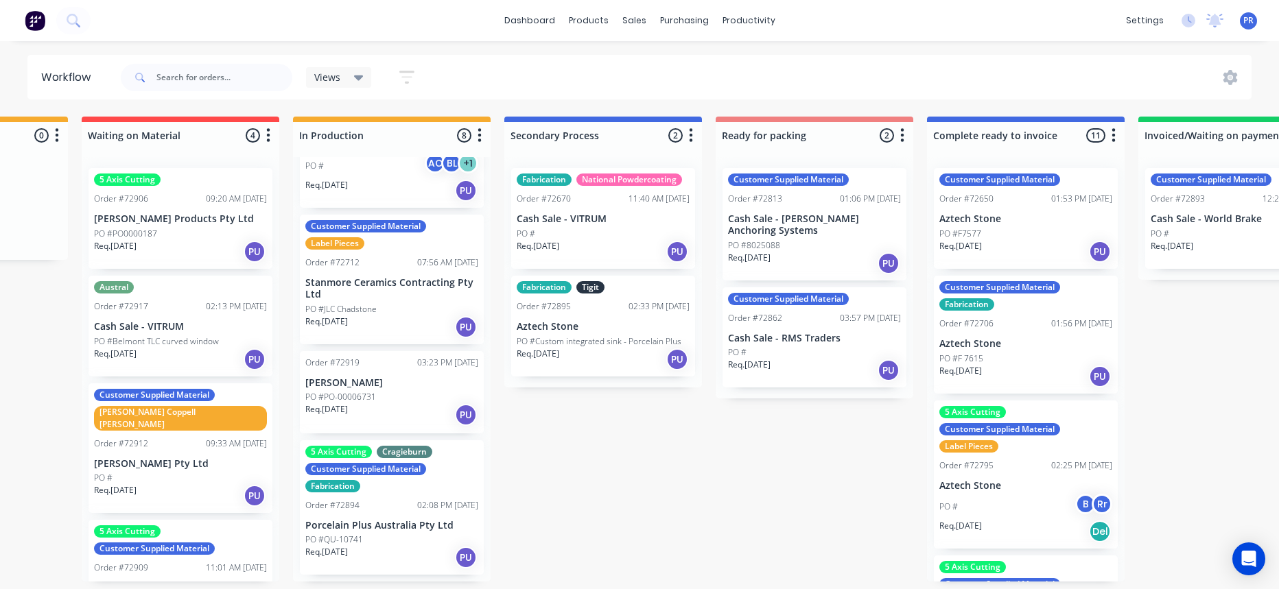
drag, startPoint x: 735, startPoint y: 485, endPoint x: 782, endPoint y: 478, distance: 47.2
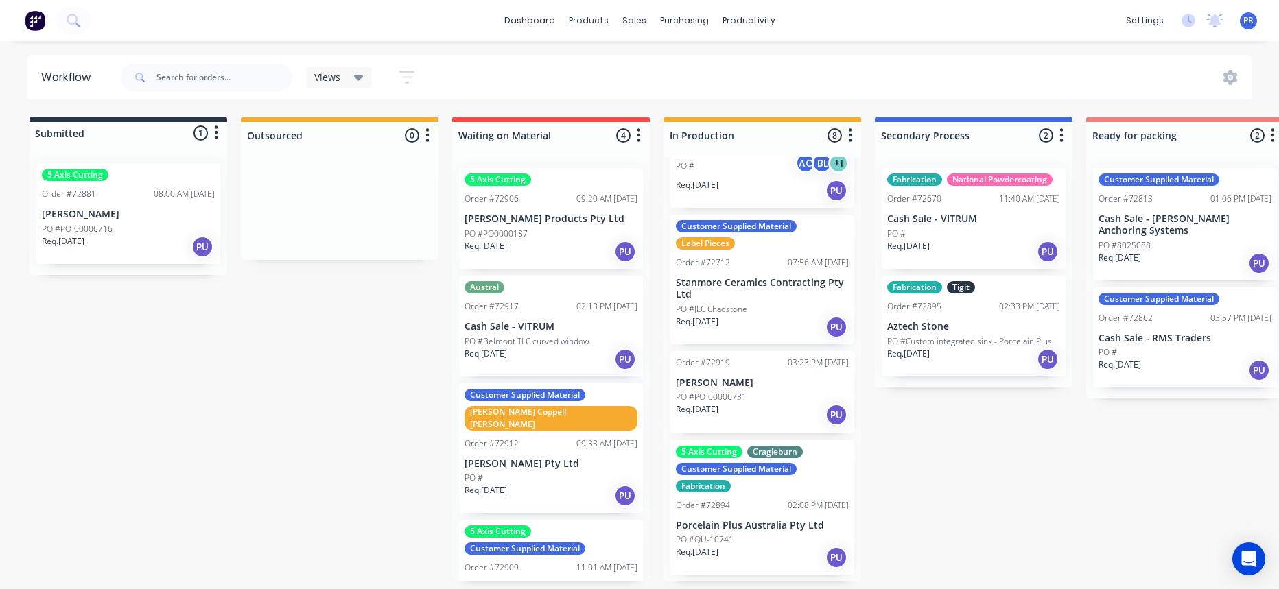
drag, startPoint x: 792, startPoint y: 478, endPoint x: 680, endPoint y: 471, distance: 112.1
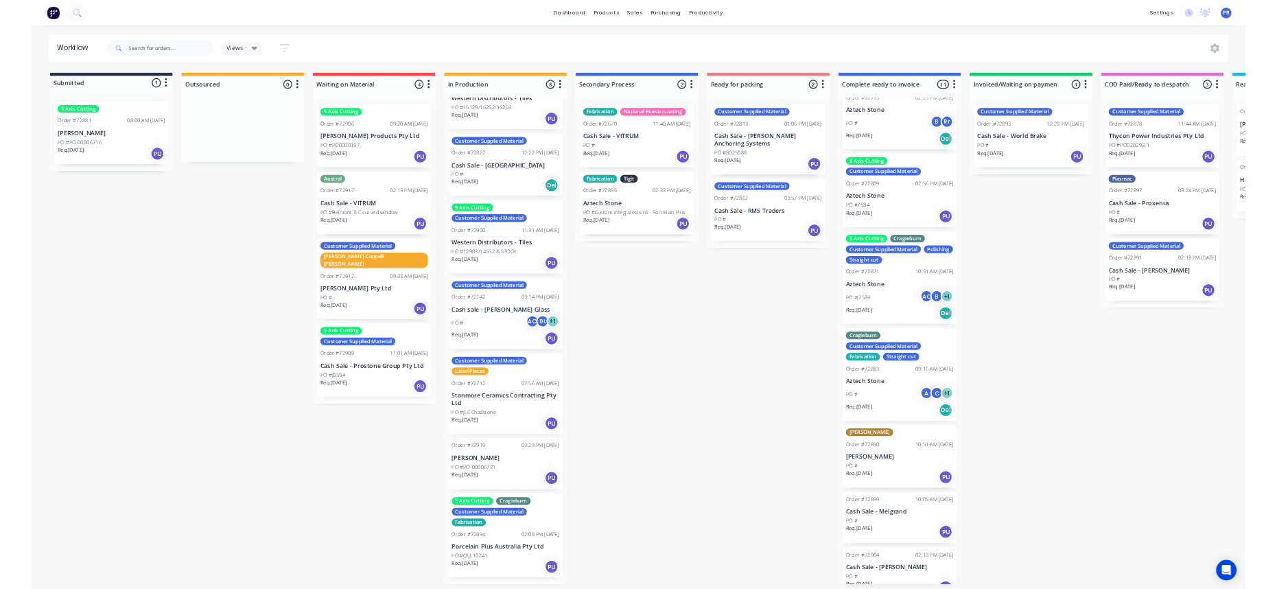
scroll to position [309, 0]
